Goal: Information Seeking & Learning: Understand process/instructions

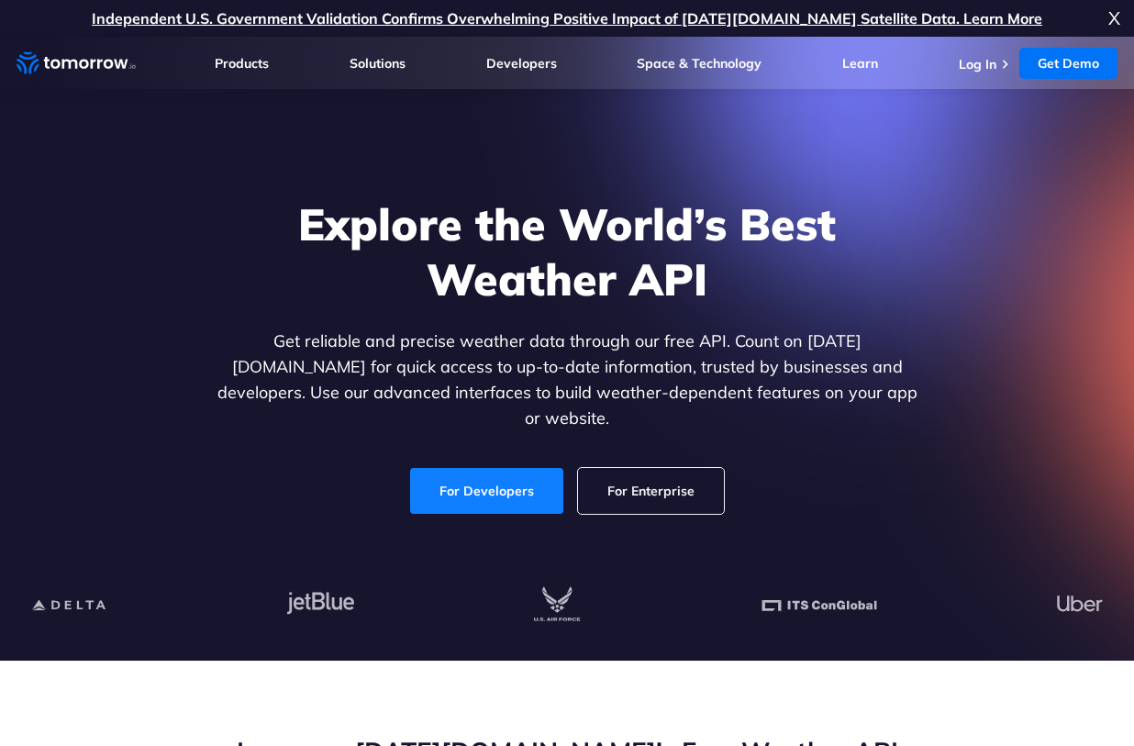
click at [515, 471] on link "For Developers" at bounding box center [486, 491] width 153 height 46
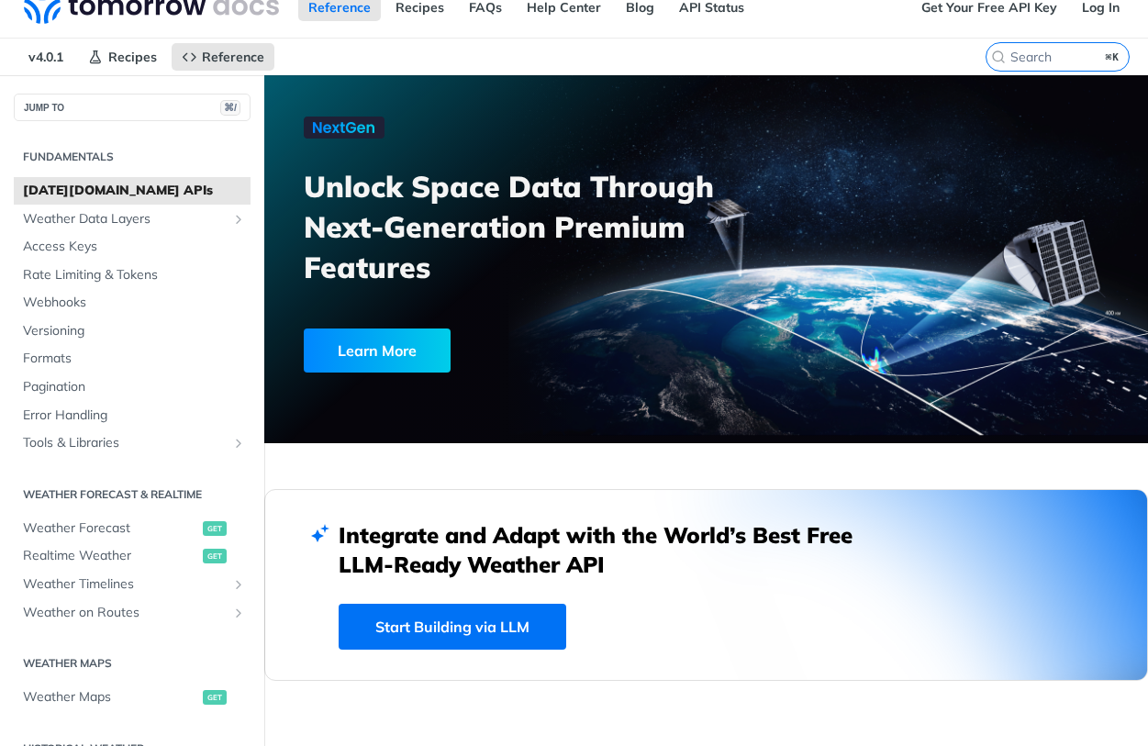
scroll to position [30, 0]
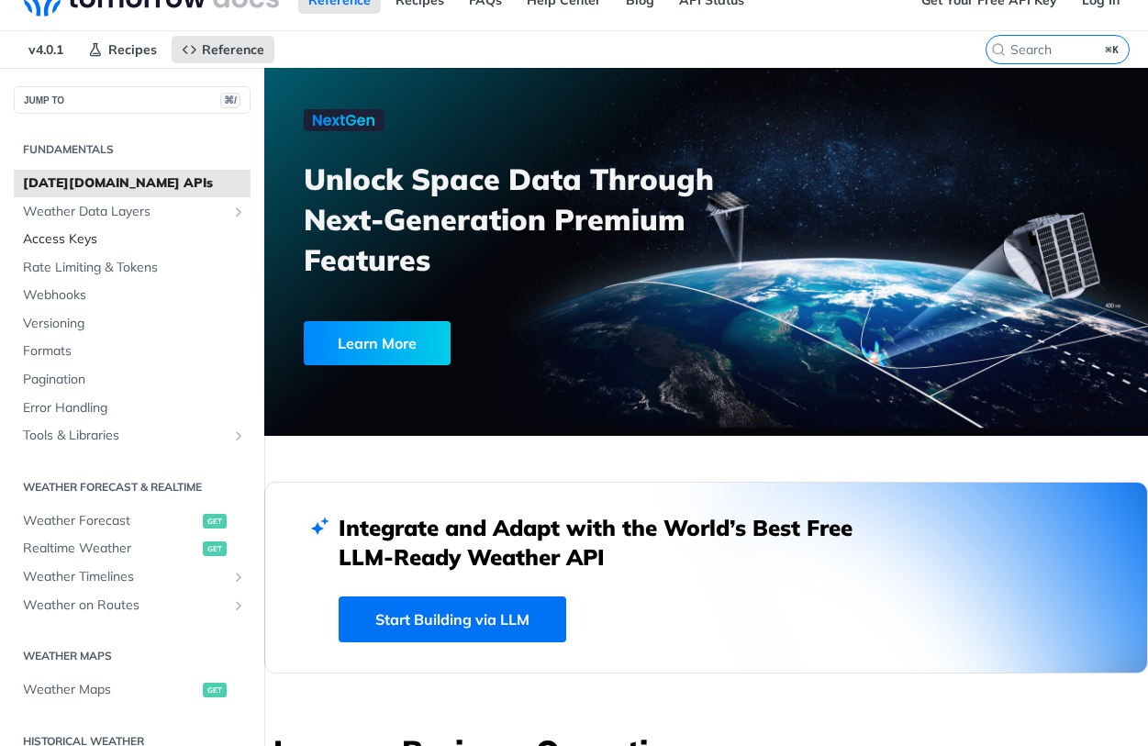
click at [116, 241] on span "Access Keys" at bounding box center [134, 239] width 223 height 18
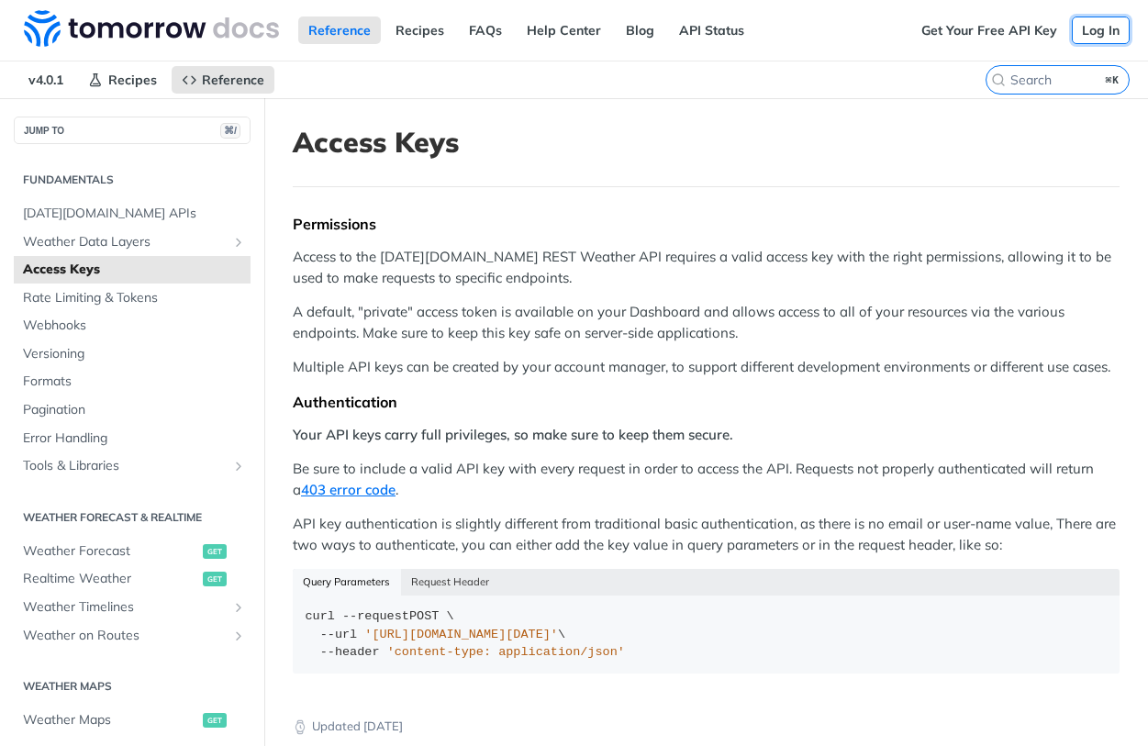
click at [1071, 26] on link "Log In" at bounding box center [1100, 31] width 58 height 28
